Goal: Find specific fact: Find specific fact

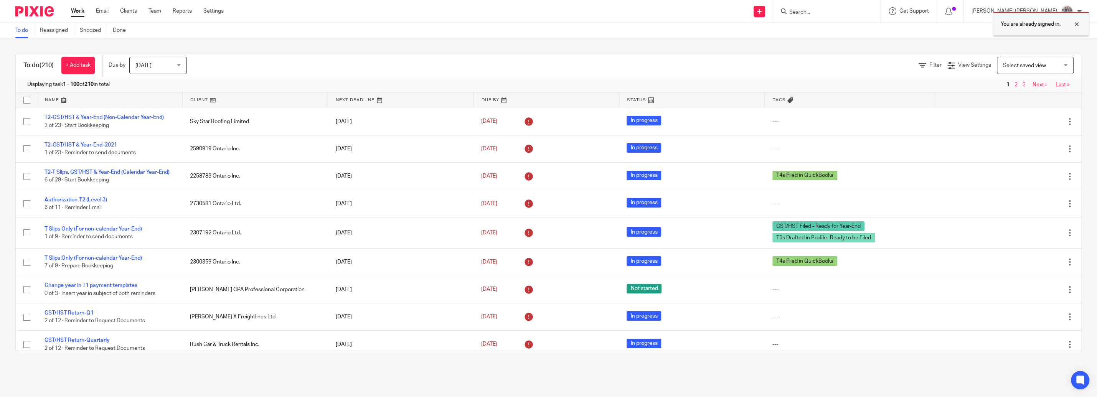
click at [1077, 24] on div at bounding box center [1071, 24] width 21 height 9
click at [840, 11] on div "You are already signed in." at bounding box center [819, 22] width 541 height 29
click at [841, 11] on input "Search" at bounding box center [823, 12] width 69 height 7
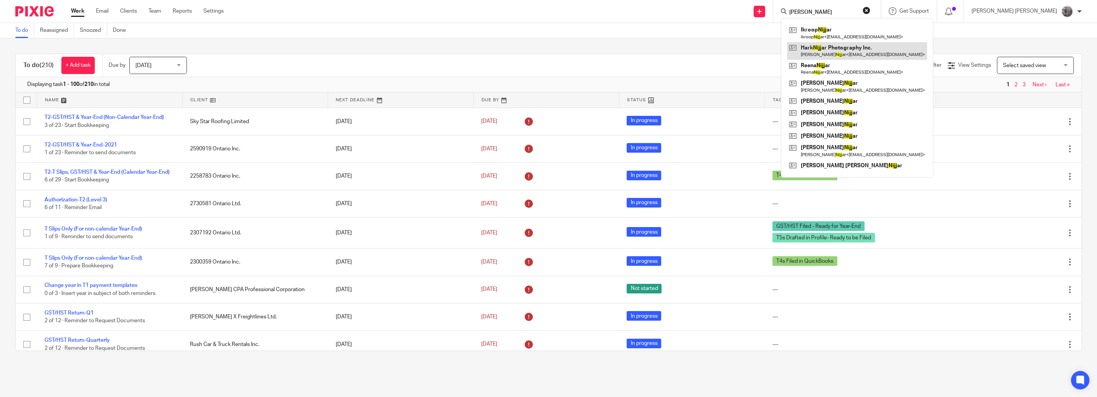
type input "[PERSON_NAME]"
click at [870, 54] on link at bounding box center [857, 51] width 140 height 18
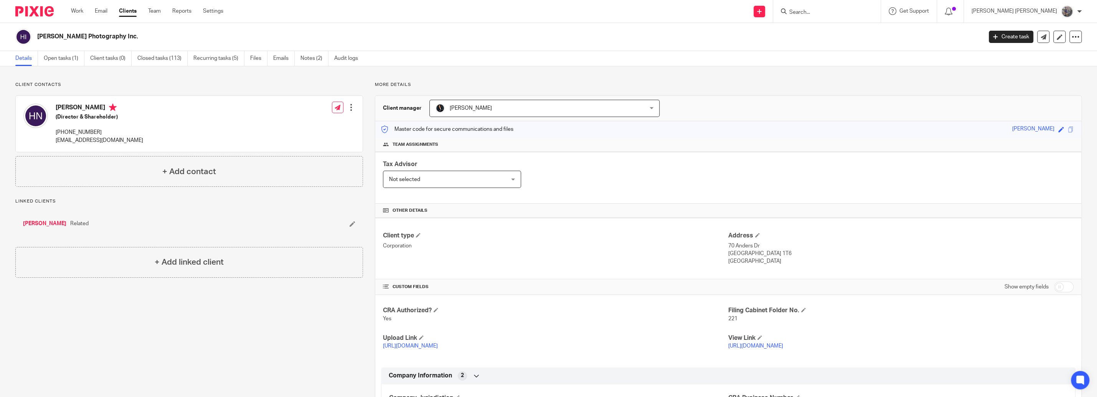
click at [1054, 287] on input "checkbox" at bounding box center [1064, 287] width 20 height 11
checkbox input "true"
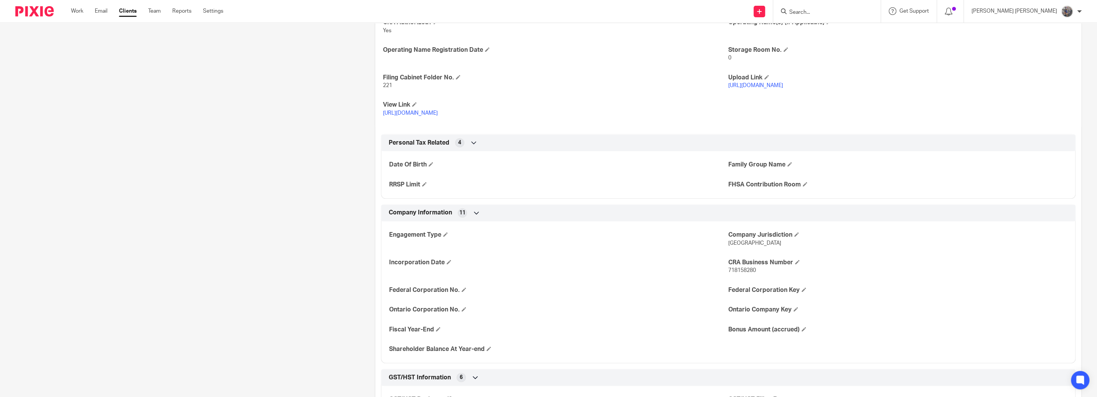
scroll to position [306, 0]
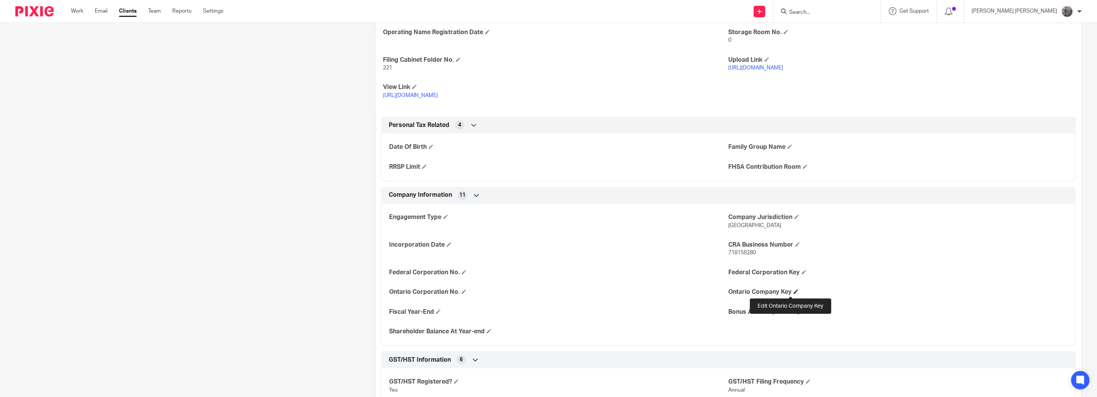
click at [794, 293] on span at bounding box center [796, 291] width 5 height 5
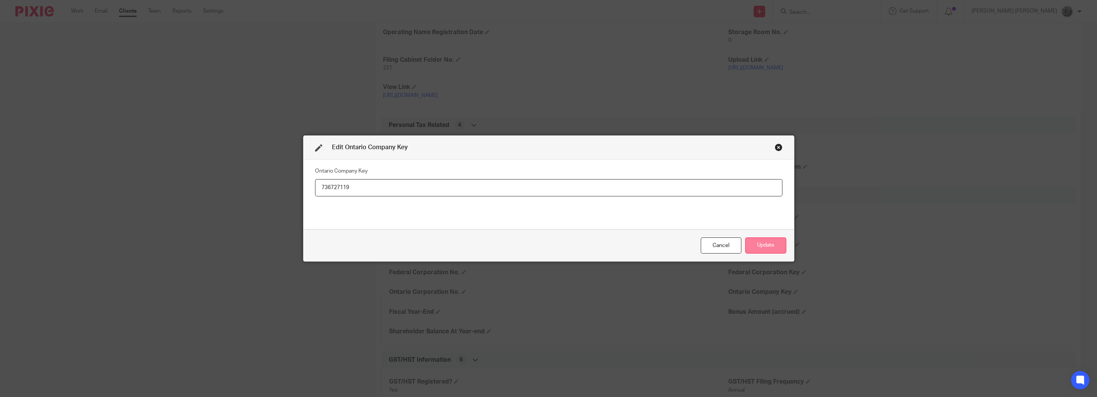
type input "736727119"
click at [752, 244] on button "Update" at bounding box center [765, 246] width 41 height 17
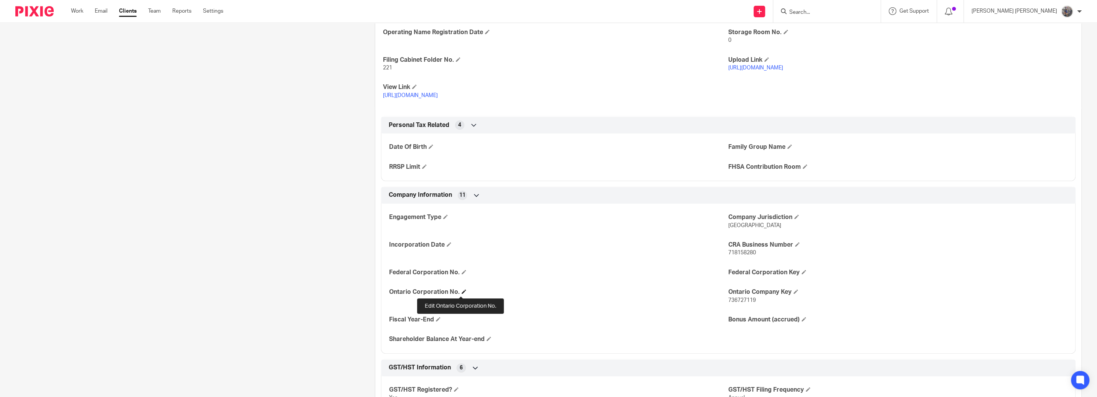
click at [462, 293] on span at bounding box center [464, 291] width 5 height 5
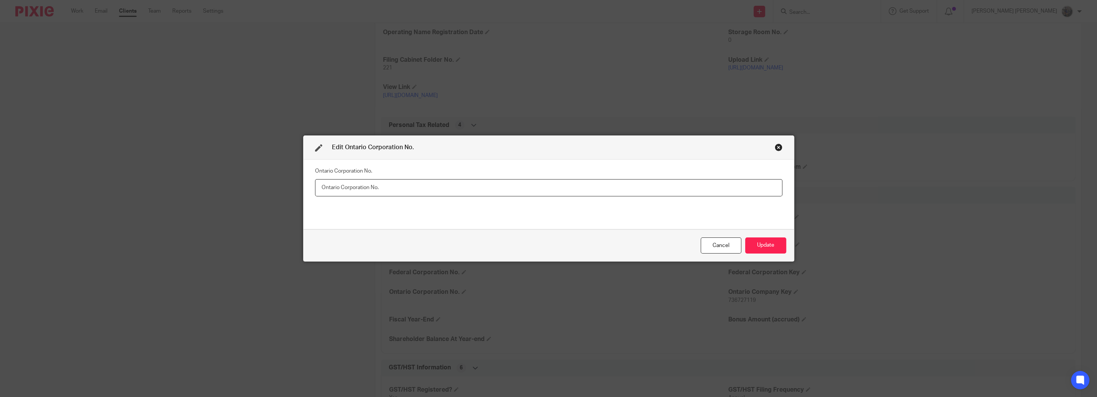
paste input "2673791"
type input "2673791"
click at [763, 244] on button "Update" at bounding box center [765, 246] width 41 height 17
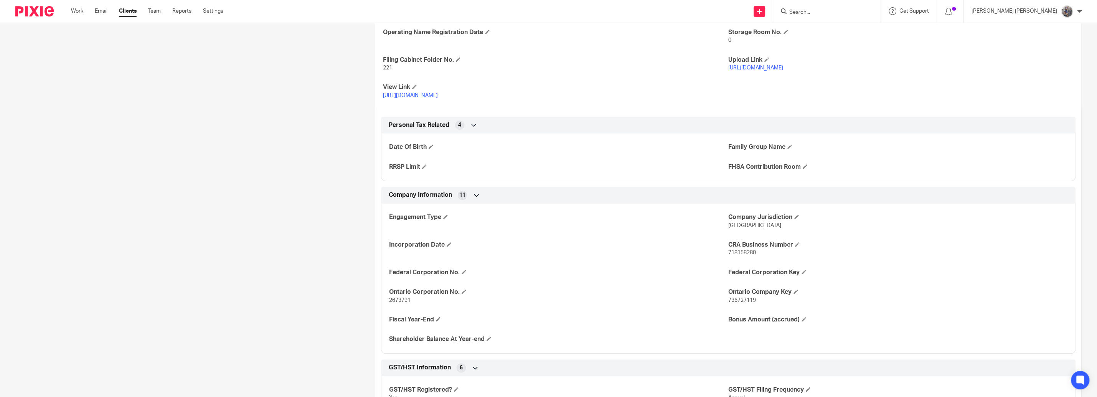
scroll to position [43, 0]
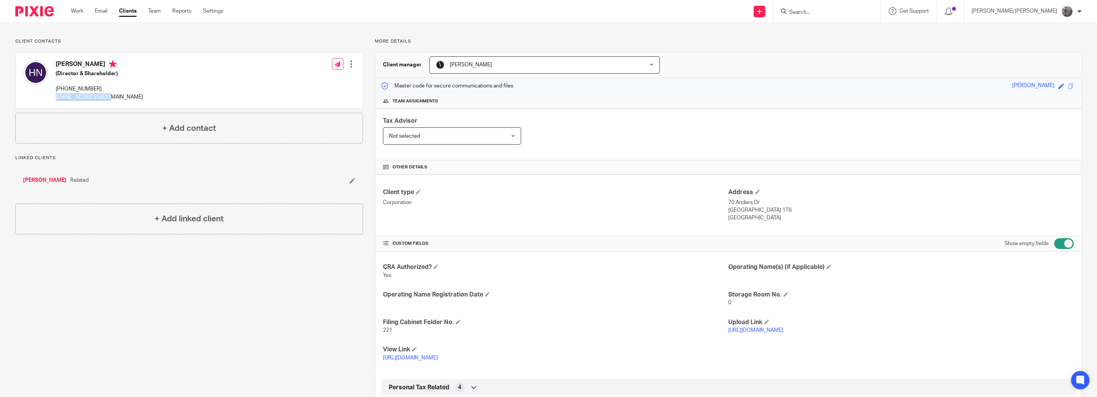
drag, startPoint x: 104, startPoint y: 98, endPoint x: 55, endPoint y: 97, distance: 49.2
click at [55, 97] on div "Harkamal Nijjar (Director & Shareholder) (416) 843-5408 hnijjar1@gmail.com Edit…" at bounding box center [189, 81] width 347 height 56
copy p "[EMAIL_ADDRESS][DOMAIN_NAME]"
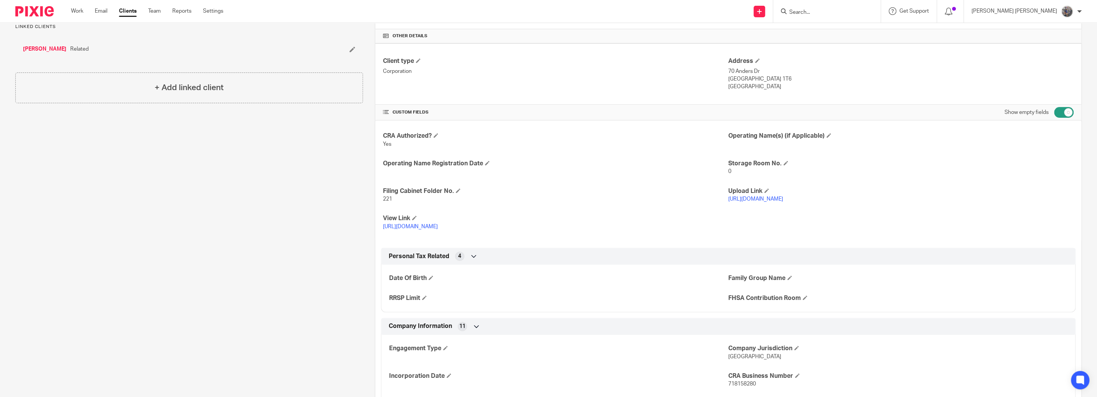
scroll to position [262, 0]
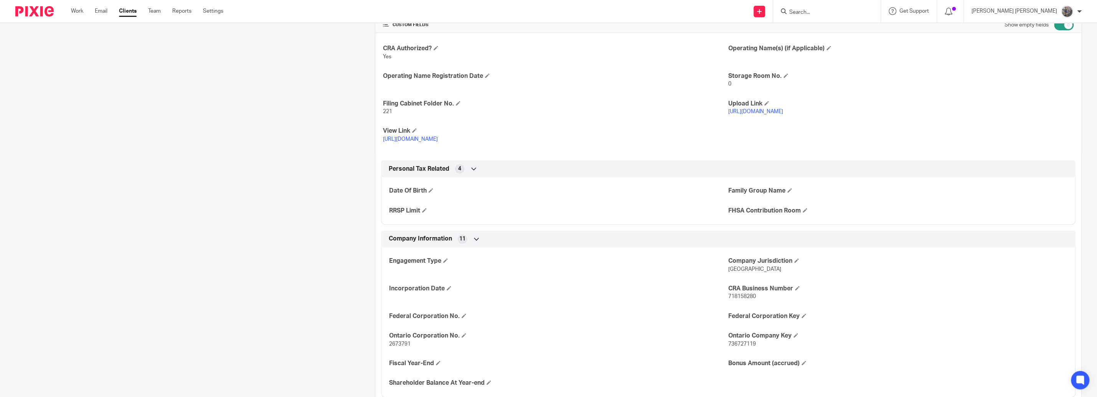
click at [730, 301] on div "Engagement Type Company Jurisdiction Ontario Incorporation Date CRA Business Nu…" at bounding box center [728, 320] width 695 height 156
copy span "718158280"
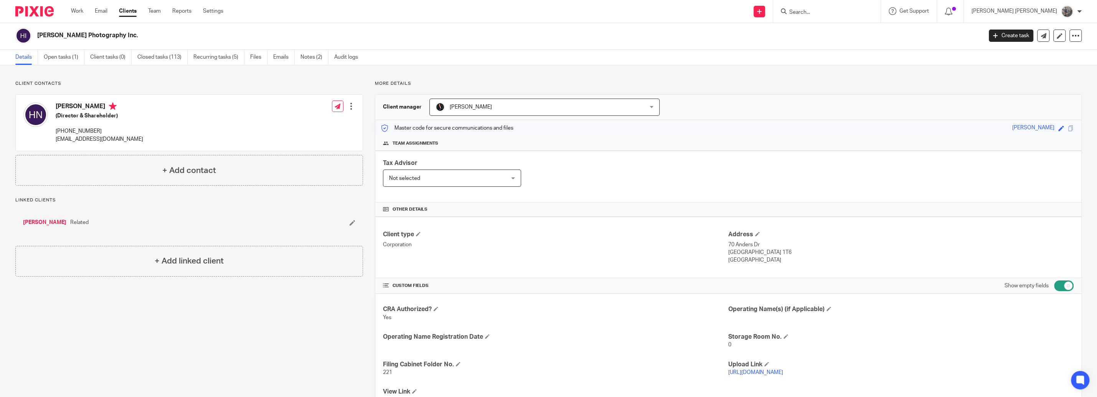
scroll to position [0, 0]
drag, startPoint x: 107, startPoint y: 143, endPoint x: 55, endPoint y: 144, distance: 52.6
click at [55, 144] on div "Harkamal Nijjar (Director & Shareholder) (416) 843-5408 hnijjar1@gmail.com" at bounding box center [83, 124] width 120 height 48
copy p "[EMAIL_ADDRESS][DOMAIN_NAME]"
click at [845, 10] on input "Search" at bounding box center [823, 12] width 69 height 7
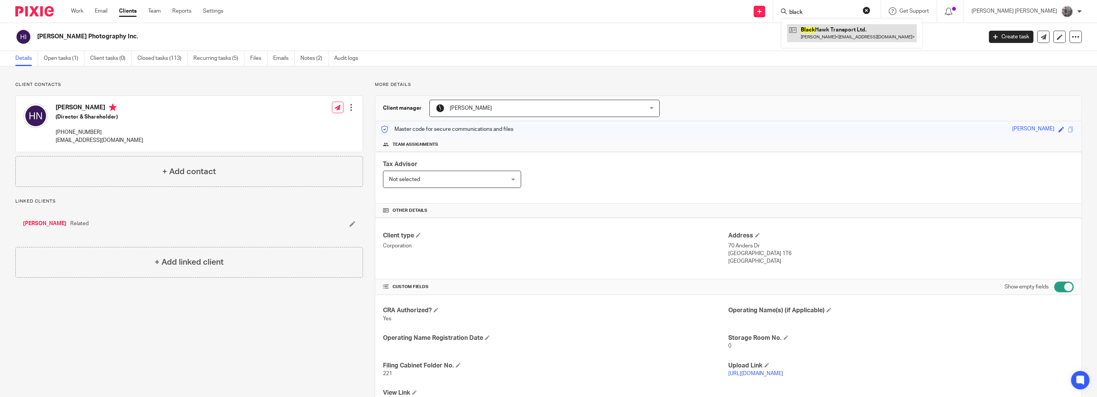
type input "black"
click at [864, 40] on link at bounding box center [852, 33] width 130 height 18
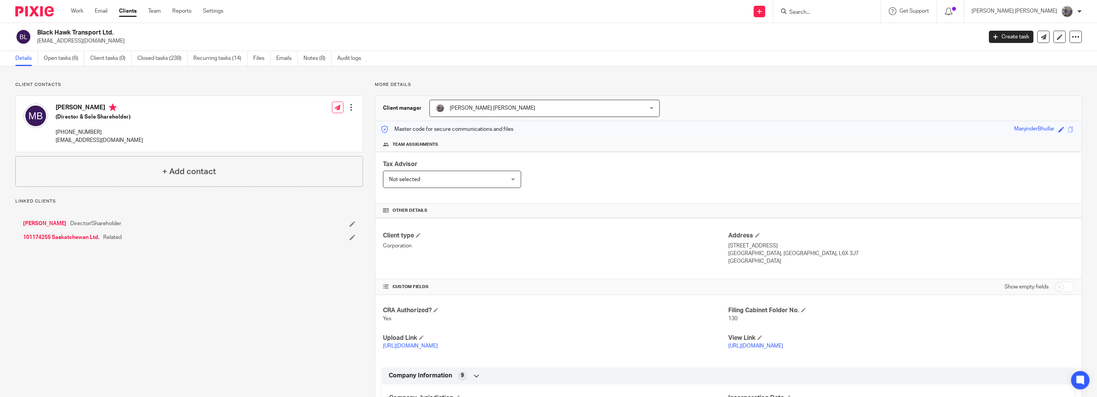
scroll to position [131, 0]
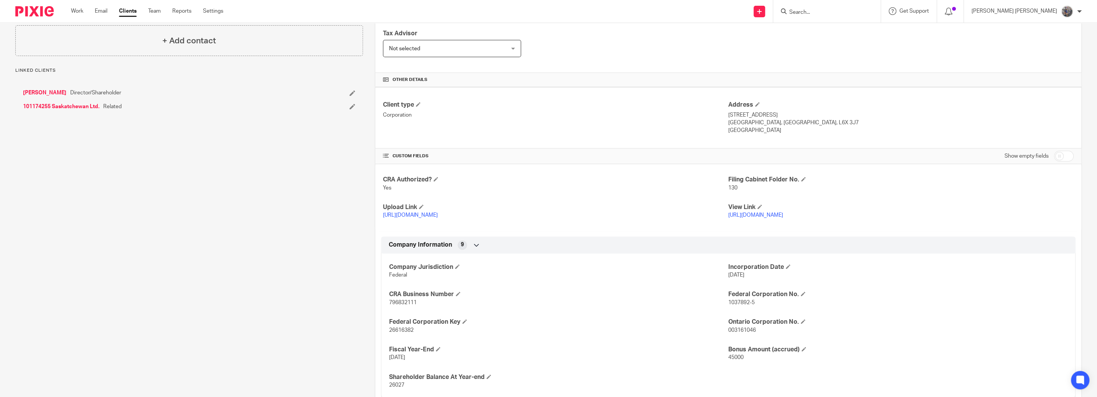
click at [403, 304] on span "796832111" at bounding box center [403, 302] width 28 height 5
copy span "796832111"
